Goal: Task Accomplishment & Management: Complete application form

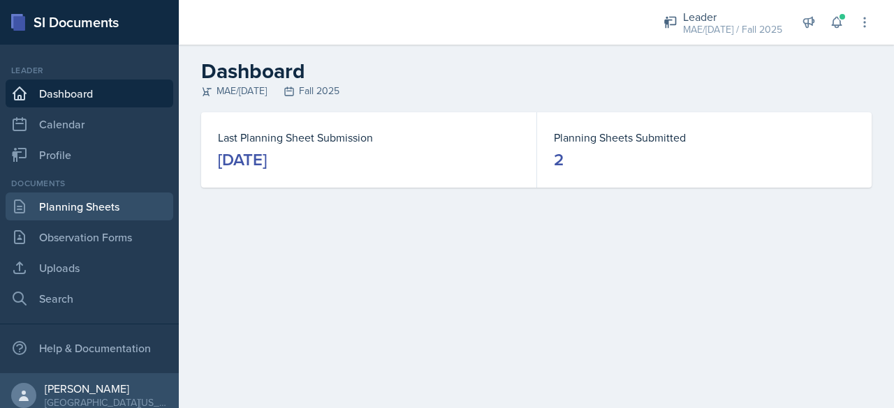
click at [60, 212] on link "Planning Sheets" at bounding box center [90, 207] width 168 height 28
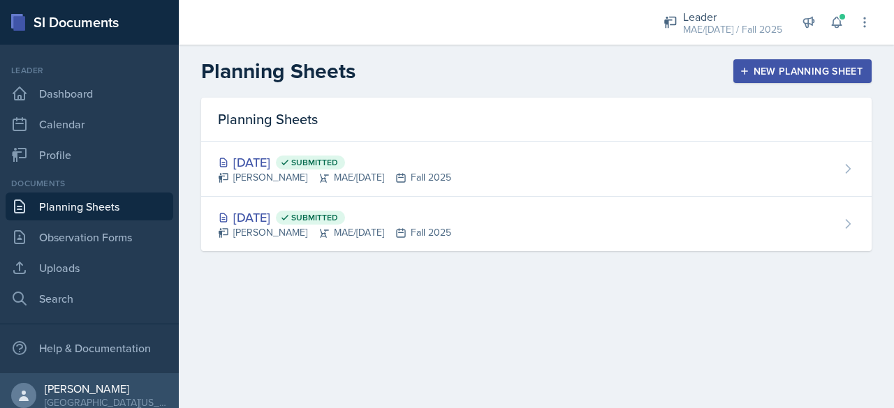
click at [724, 70] on icon "button" at bounding box center [744, 71] width 10 height 10
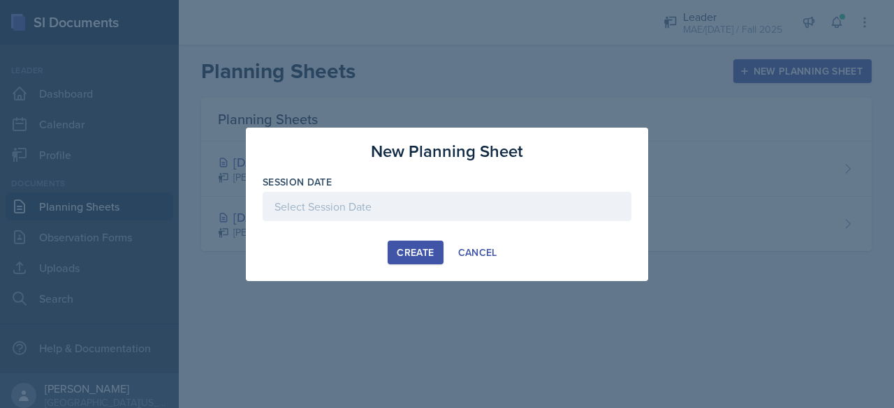
click at [369, 198] on div at bounding box center [447, 206] width 369 height 29
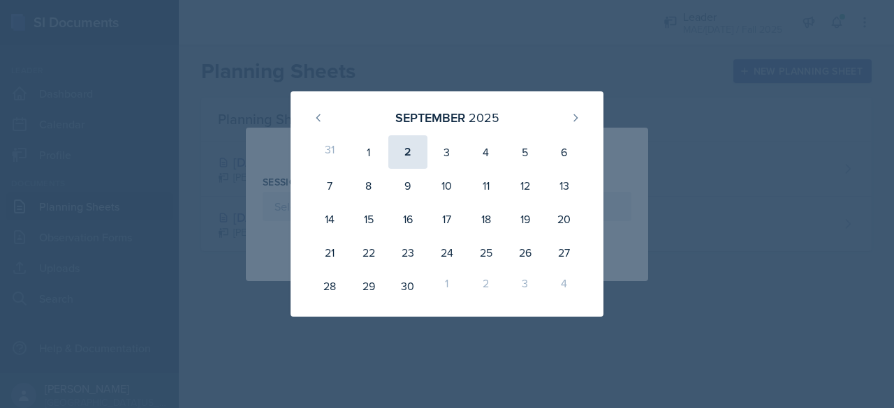
click at [409, 152] on div "2" at bounding box center [407, 152] width 39 height 34
type input "[DATE]"
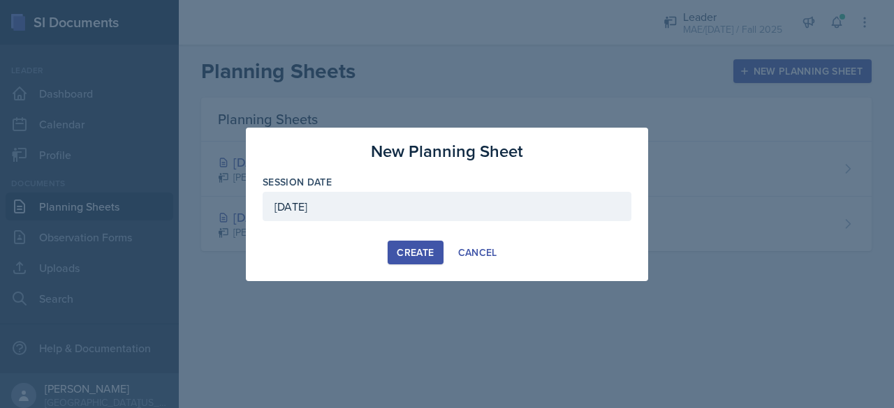
click at [409, 249] on div "Create" at bounding box center [415, 252] width 37 height 11
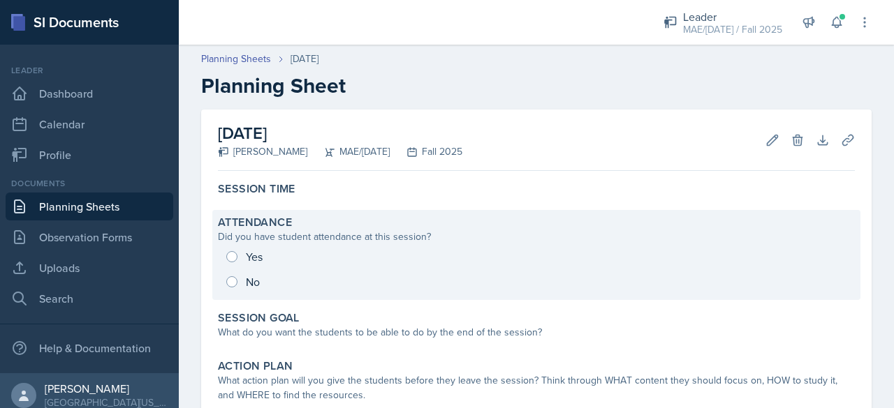
click at [235, 254] on div "Yes No" at bounding box center [536, 269] width 637 height 50
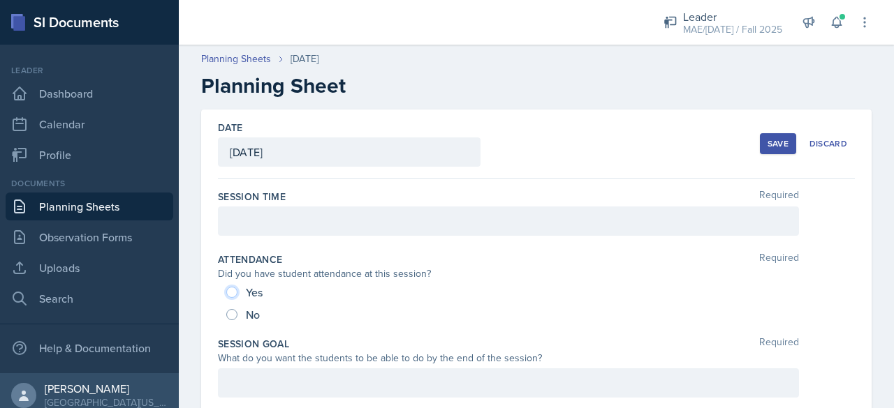
click at [235, 291] on input "Yes" at bounding box center [231, 292] width 11 height 11
radio input "true"
click at [249, 219] on div at bounding box center [508, 221] width 581 height 29
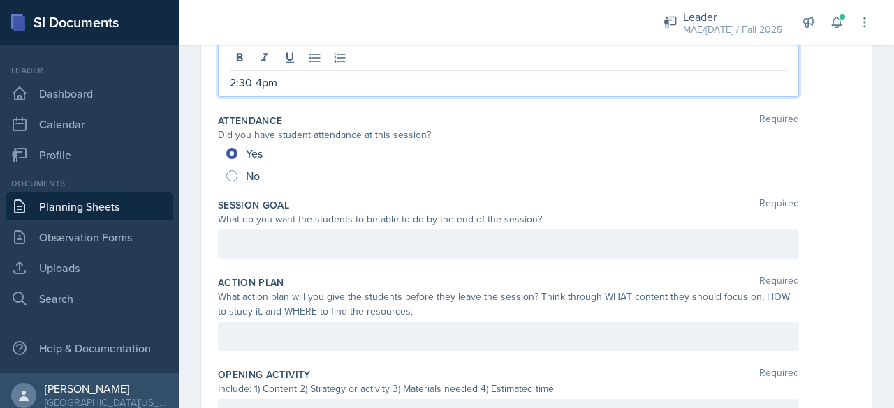
click at [253, 253] on p at bounding box center [508, 244] width 557 height 17
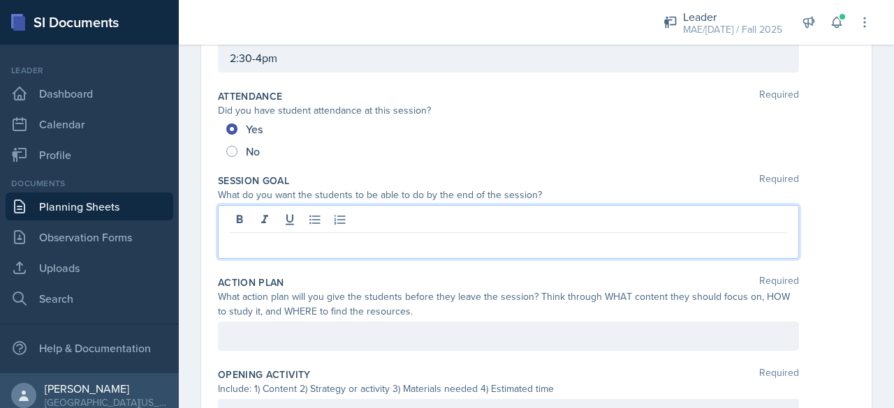
scroll to position [140, 0]
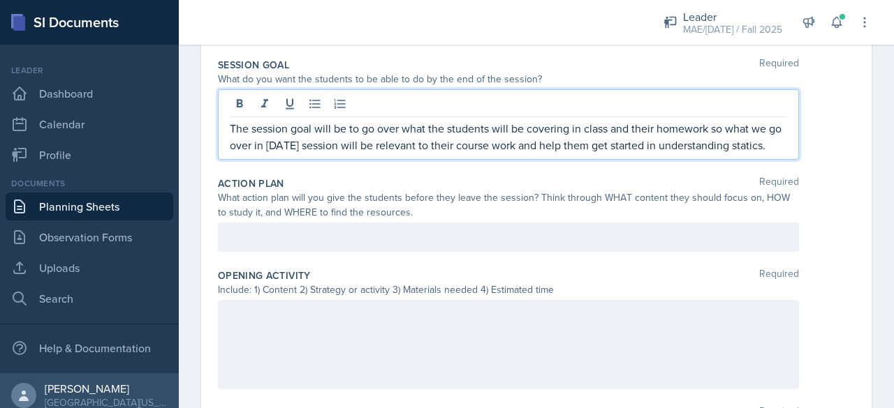
click at [271, 244] on p at bounding box center [508, 237] width 557 height 17
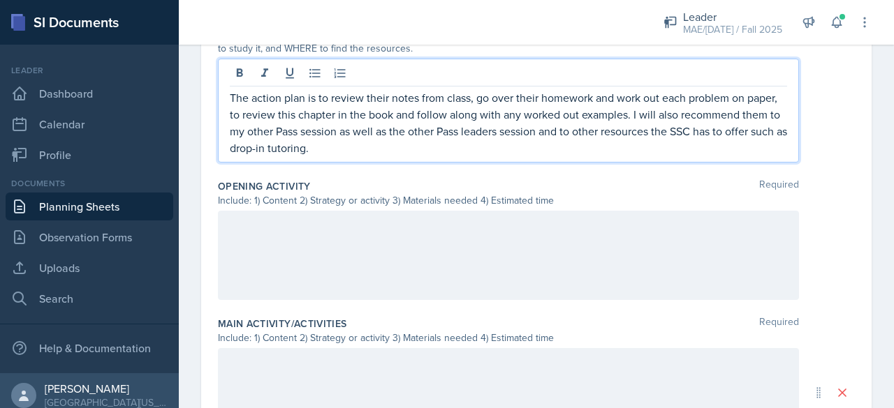
scroll to position [489, 0]
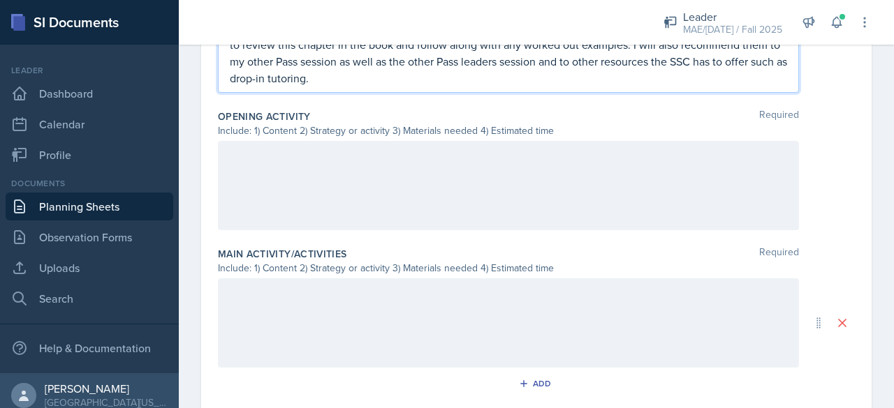
click at [273, 221] on div at bounding box center [508, 185] width 581 height 89
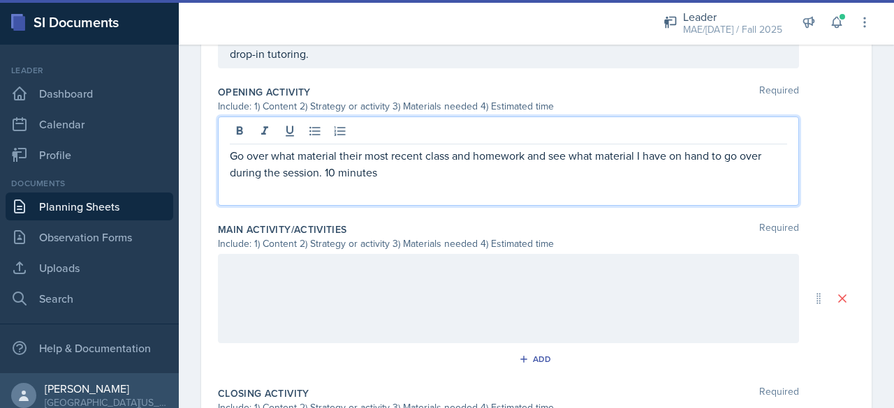
scroll to position [628, 0]
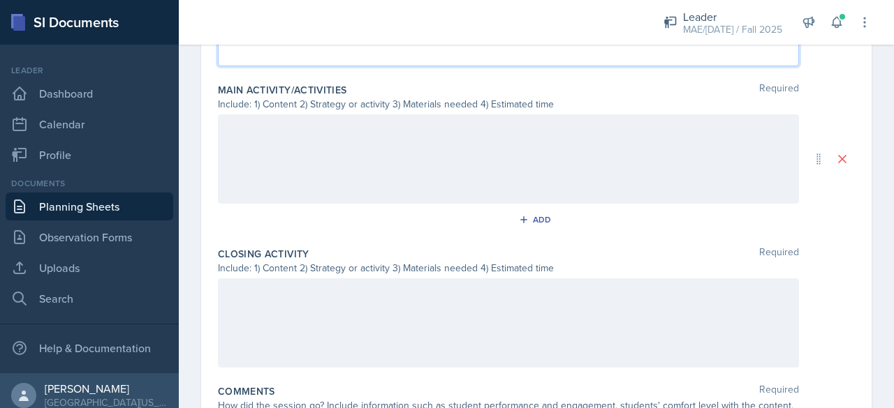
click at [247, 198] on div at bounding box center [508, 159] width 581 height 89
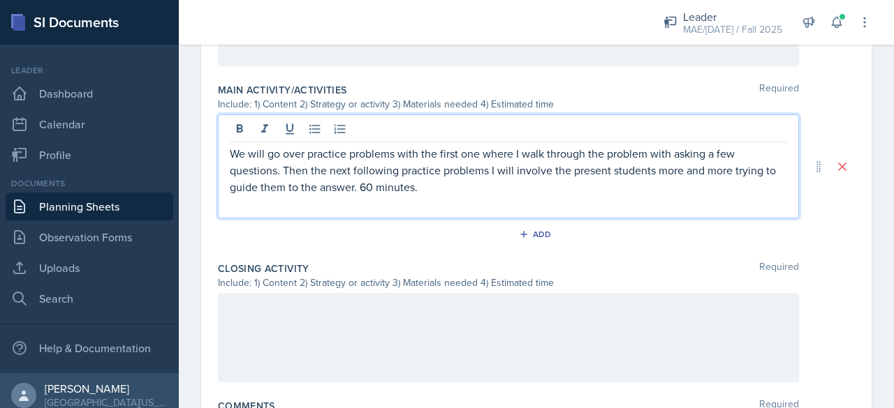
scroll to position [763, 0]
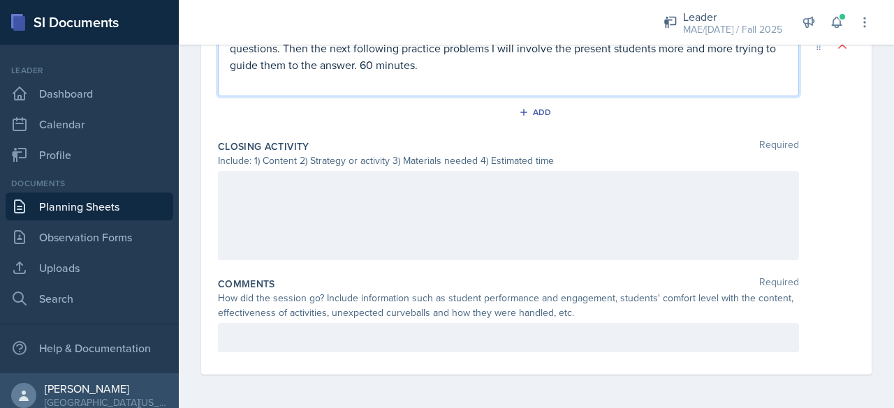
click at [260, 230] on div at bounding box center [508, 215] width 581 height 89
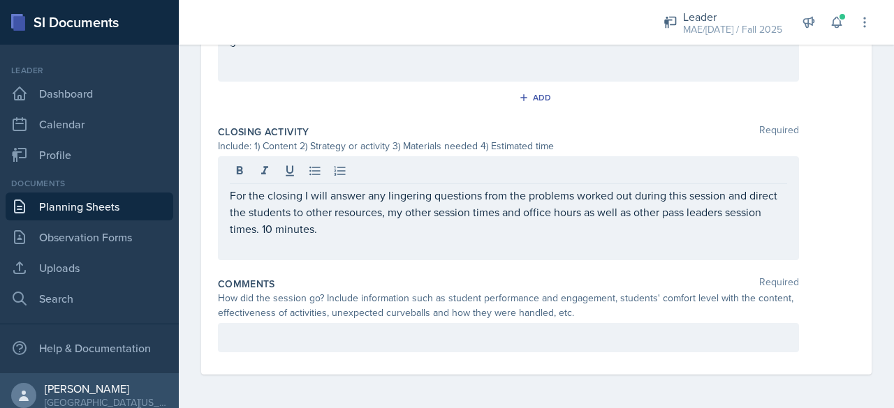
click at [252, 354] on div "Comments Required How did the session go? Include information such as student p…" at bounding box center [536, 318] width 637 height 92
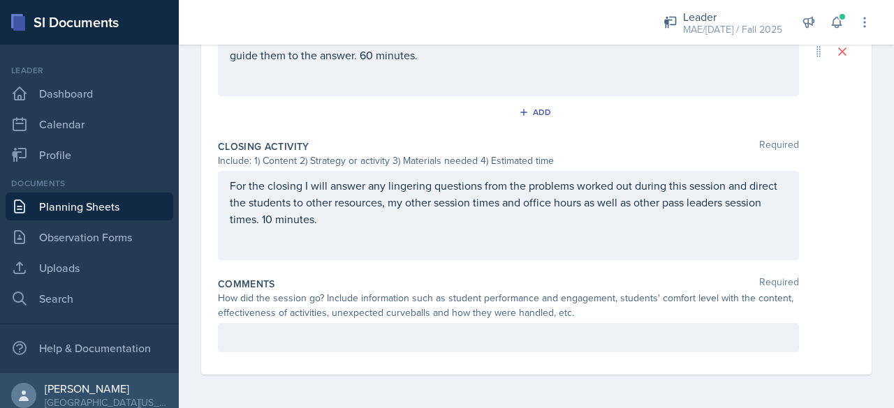
click at [254, 339] on div at bounding box center [508, 337] width 581 height 29
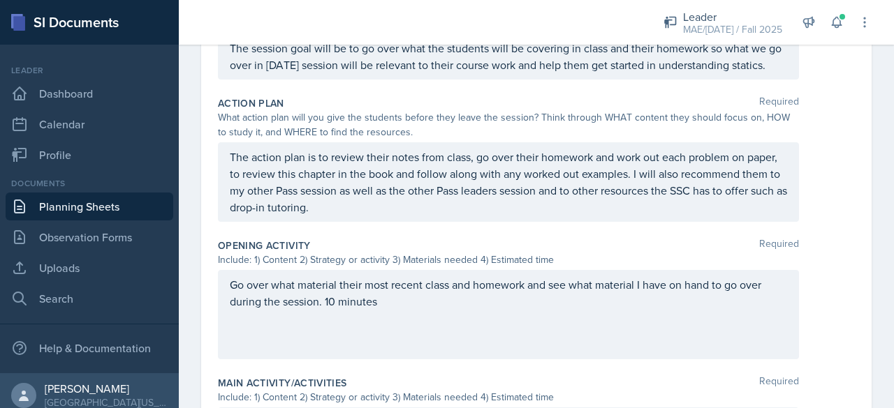
scroll to position [0, 0]
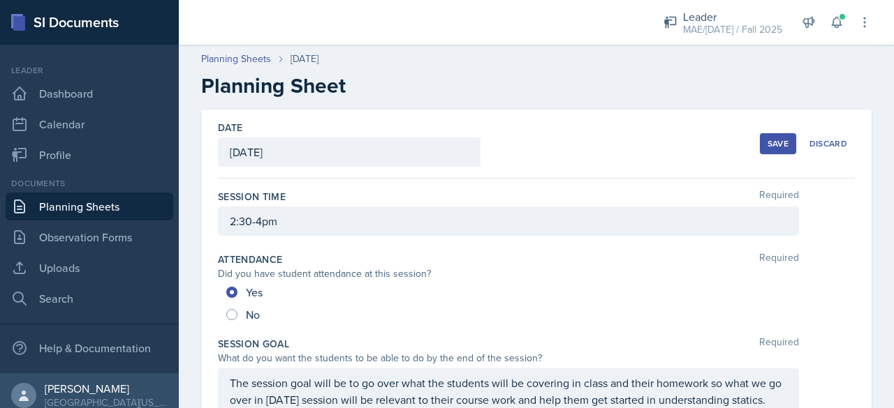
click at [724, 141] on div "Save" at bounding box center [777, 143] width 21 height 11
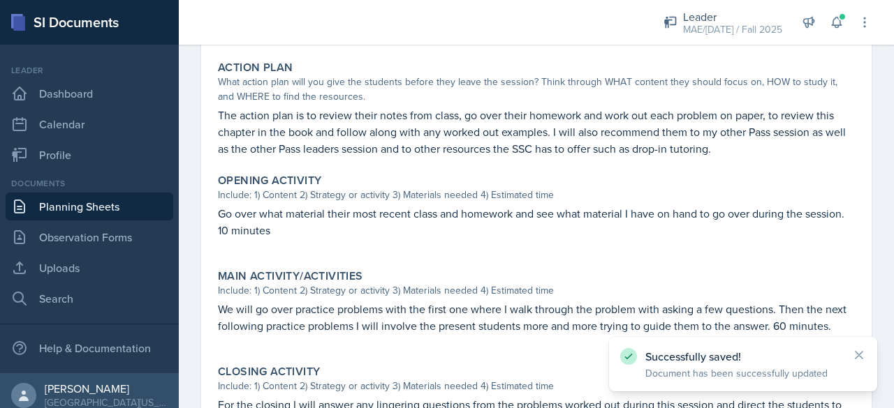
scroll to position [627, 0]
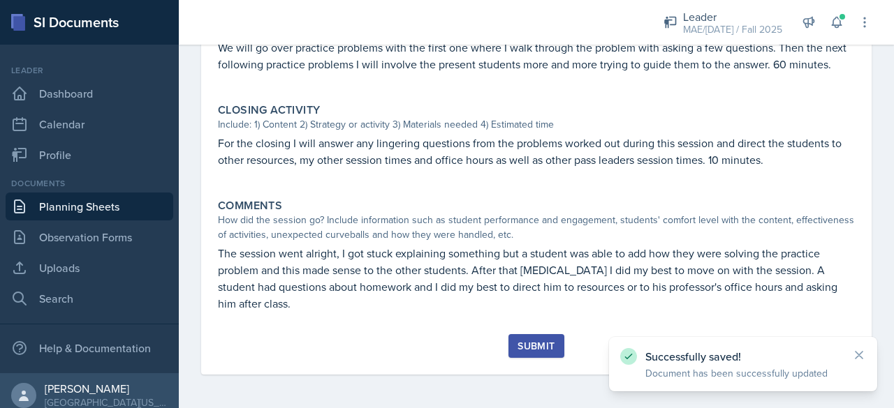
click at [519, 341] on div "Submit" at bounding box center [535, 346] width 37 height 11
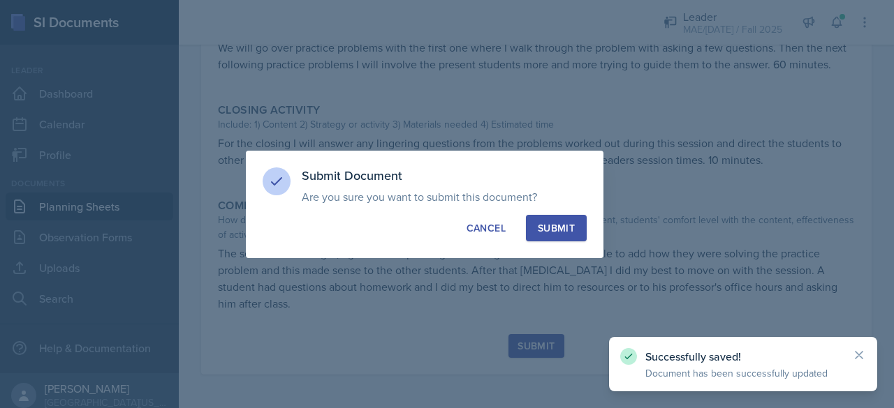
click at [563, 230] on div "Submit" at bounding box center [556, 228] width 37 height 14
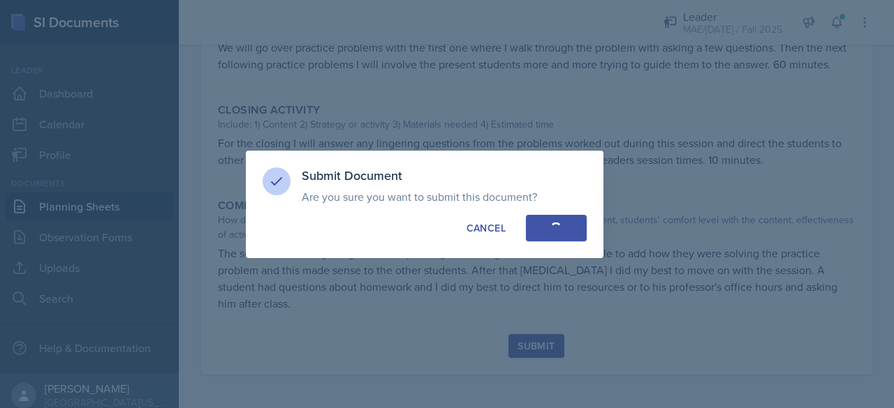
radio input "true"
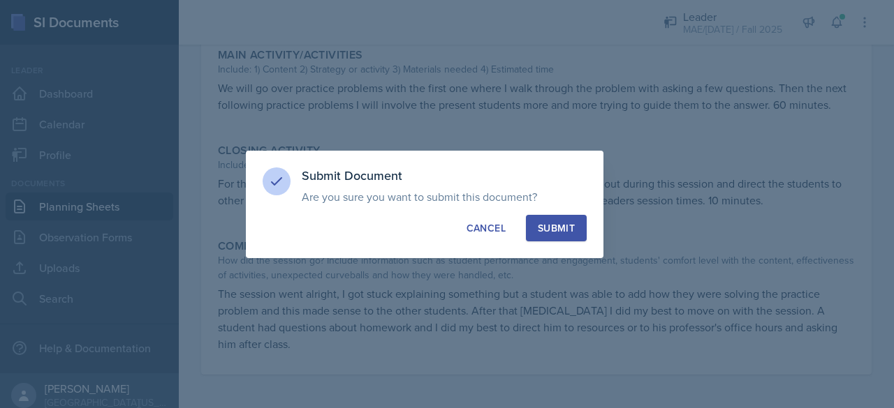
scroll to position [587, 0]
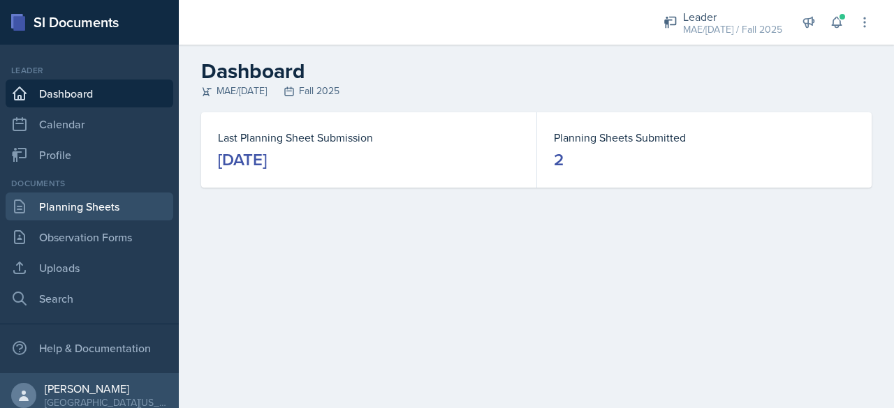
click at [66, 209] on link "Planning Sheets" at bounding box center [90, 207] width 168 height 28
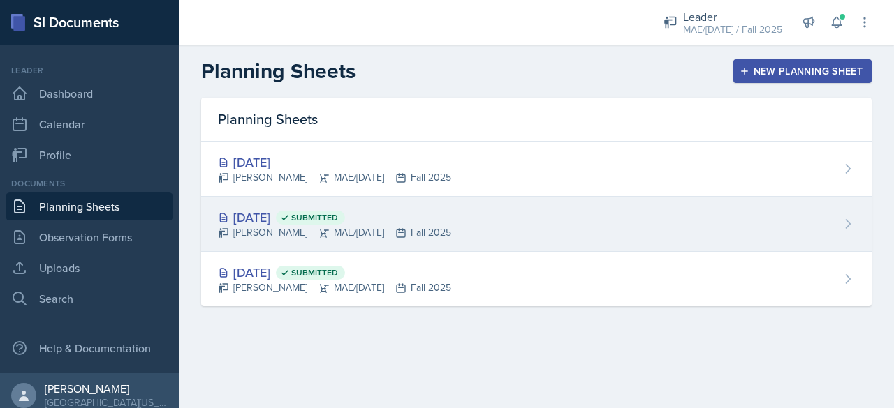
click at [273, 221] on div "[DATE] Submitted" at bounding box center [334, 217] width 233 height 19
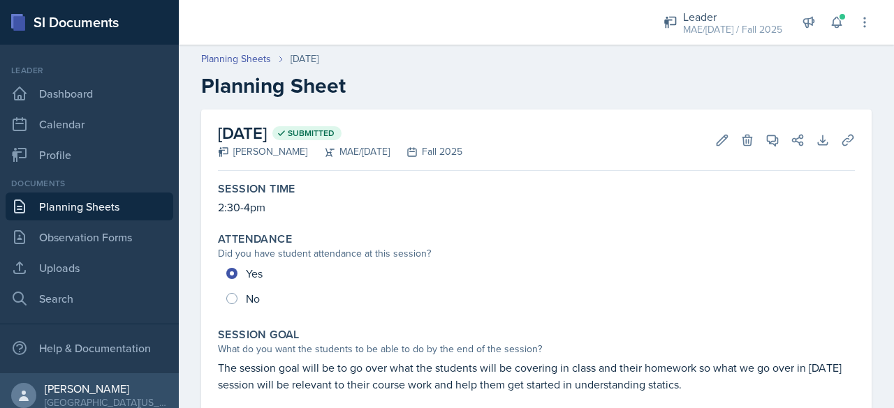
scroll to position [70, 0]
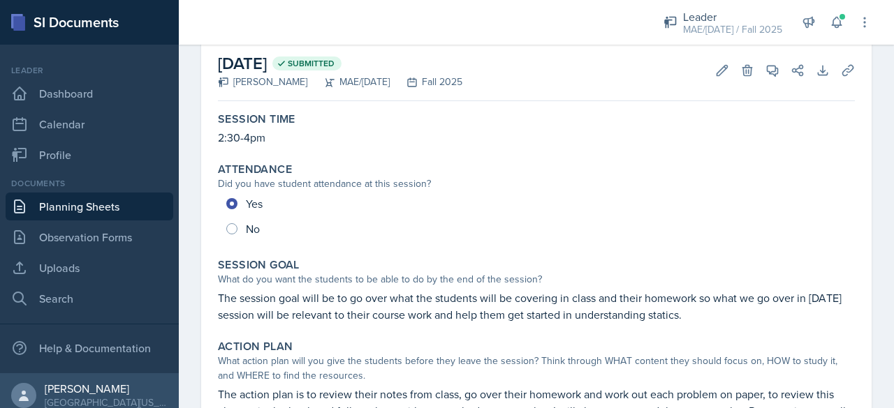
drag, startPoint x: 215, startPoint y: 300, endPoint x: 733, endPoint y: 312, distance: 518.2
click at [733, 312] on div "Session Goal What do you want the students to be able to do by the end of the s…" at bounding box center [536, 291] width 648 height 76
copy p "The session goal will be to go over what the students will be covering in class…"
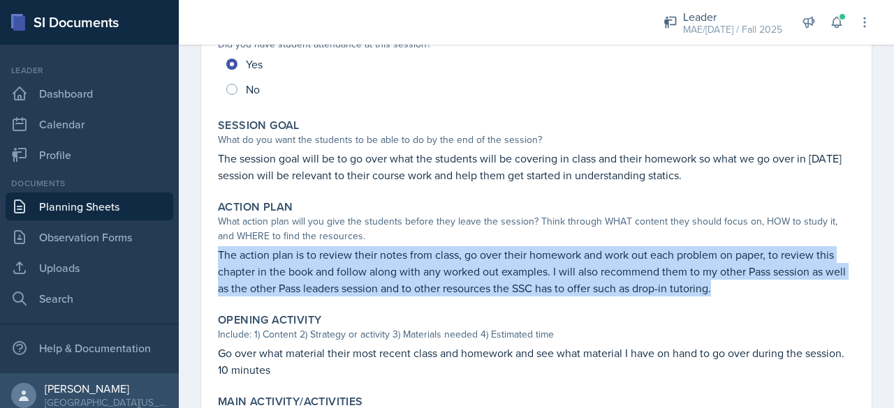
drag, startPoint x: 214, startPoint y: 254, endPoint x: 753, endPoint y: 295, distance: 540.5
click at [753, 295] on div "Action Plan What action plan will you give the students before they leave the s…" at bounding box center [536, 249] width 648 height 108
copy p "The action plan is to review their notes from class, go over their homework and…"
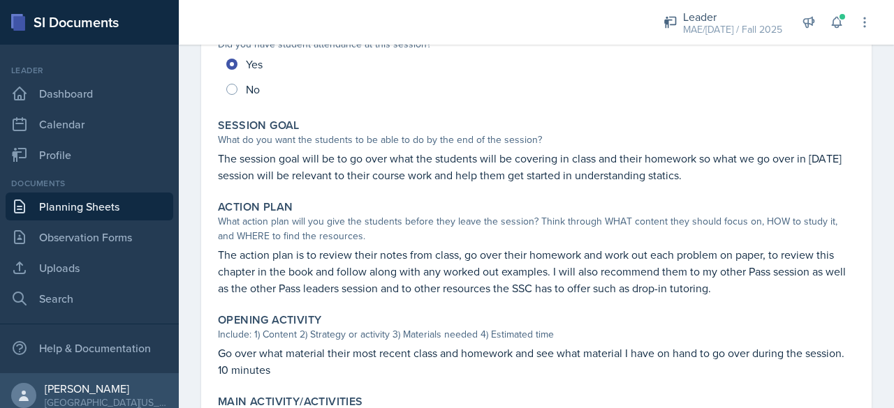
click at [321, 103] on div "Attendance Did you have student attendance at this session? Yes No" at bounding box center [536, 62] width 648 height 90
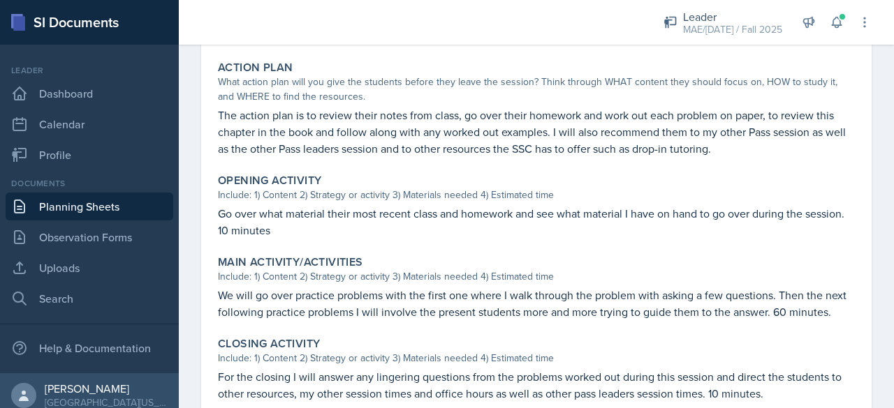
scroll to position [419, 0]
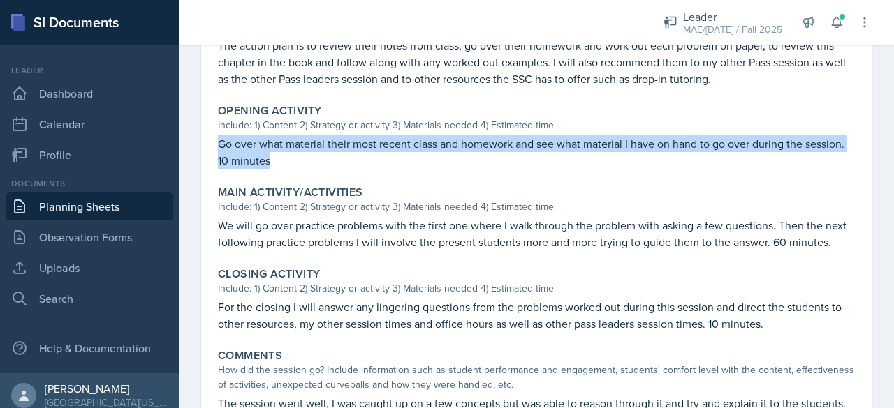
drag, startPoint x: 215, startPoint y: 148, endPoint x: 335, endPoint y: 160, distance: 120.7
click at [335, 160] on div "Opening Activity Include: 1) Content 2) Strategy or activity 3) Materials neede…" at bounding box center [536, 136] width 648 height 76
copy p "Go over what material their most recent class and homework and see what materia…"
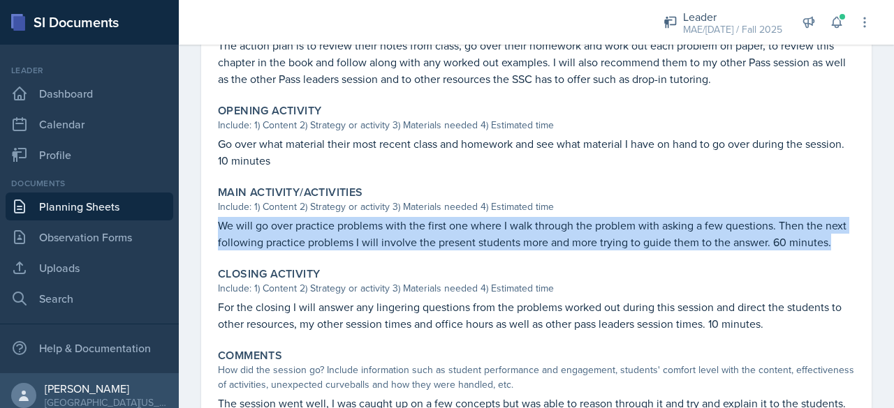
drag, startPoint x: 217, startPoint y: 225, endPoint x: 264, endPoint y: 259, distance: 58.0
click at [264, 256] on div "Main Activity/Activities Include: 1) Content 2) Strategy or activity 3) Materia…" at bounding box center [536, 218] width 648 height 76
copy p "We will go over practice problems with the first one where I walk through the p…"
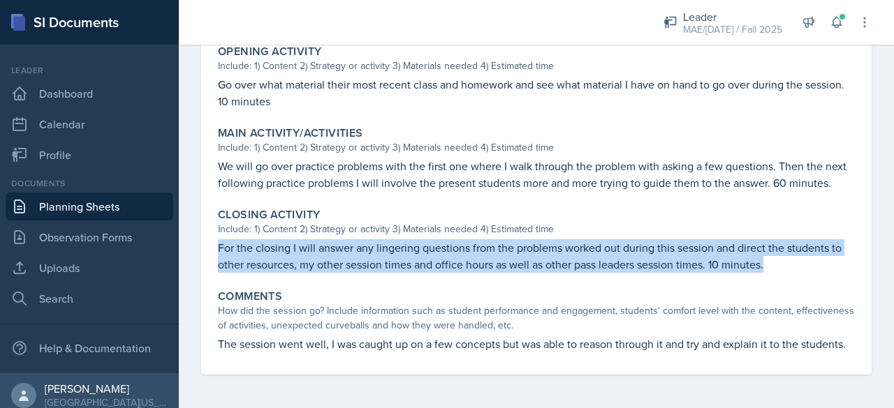
drag, startPoint x: 216, startPoint y: 233, endPoint x: 827, endPoint y: 256, distance: 611.4
click at [827, 256] on div "Closing Activity Include: 1) Content 2) Strategy or activity 3) Materials neede…" at bounding box center [536, 240] width 648 height 76
copy p "For the closing I will answer any lingering questions from the problems worked …"
